Goal: Information Seeking & Learning: Learn about a topic

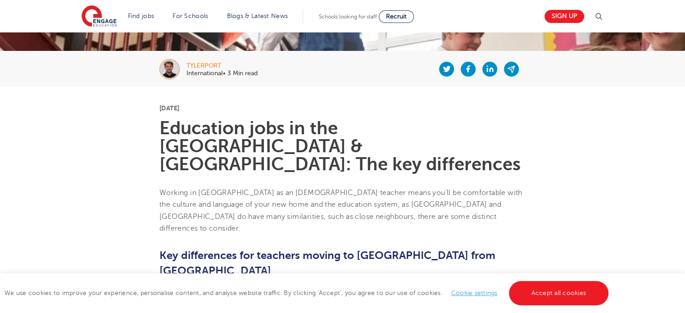
scroll to position [162, 0]
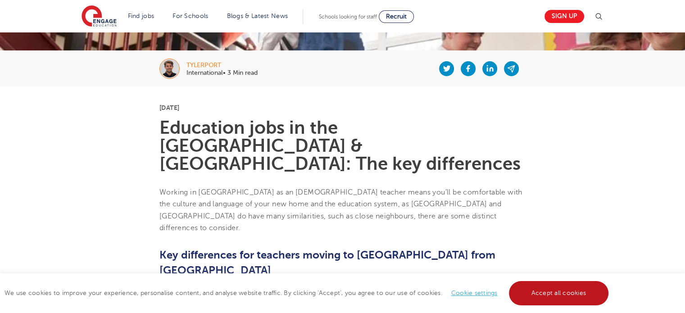
click at [527, 284] on link "Accept all cookies" at bounding box center [559, 293] width 100 height 24
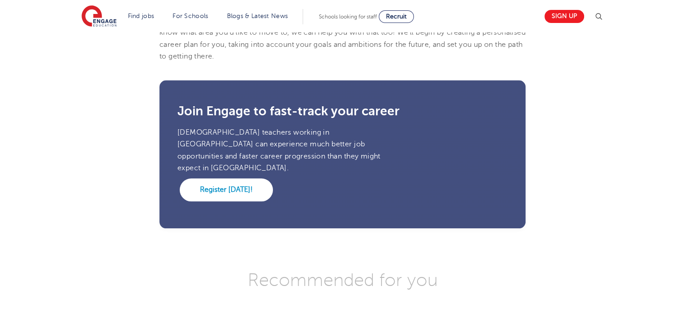
scroll to position [963, 0]
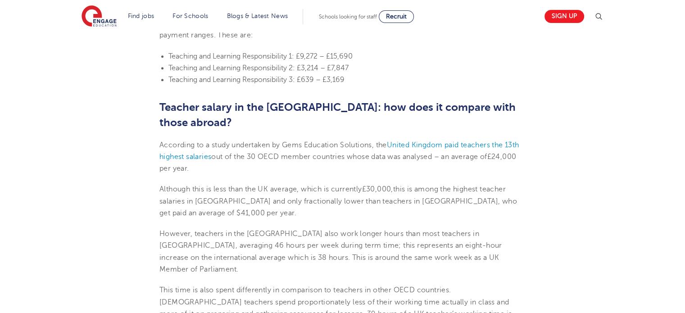
scroll to position [1160, 0]
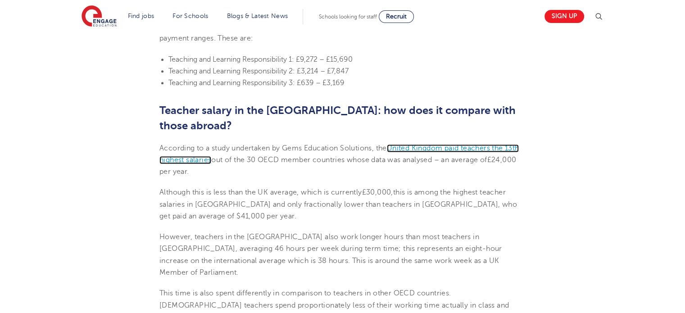
click at [193, 144] on span "United Kingdom paid teachers the 13th highest salaries" at bounding box center [338, 154] width 359 height 20
